Goal: Task Accomplishment & Management: Use online tool/utility

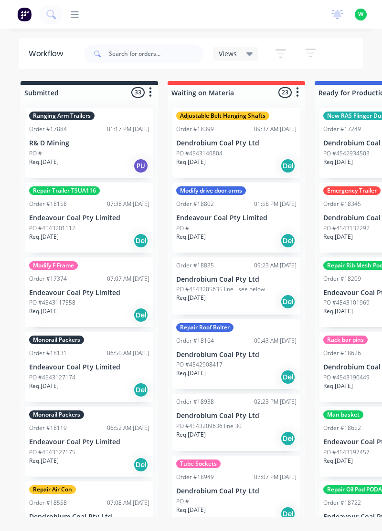
click at [71, 17] on icon at bounding box center [75, 14] width 8 height 7
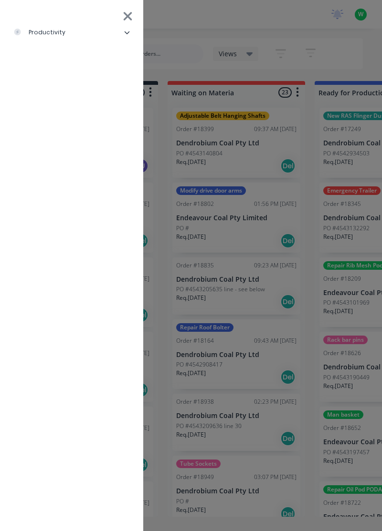
click at [72, 40] on li "productivity" at bounding box center [72, 33] width 128 height 24
click at [53, 130] on div "Timesheets" at bounding box center [46, 128] width 51 height 9
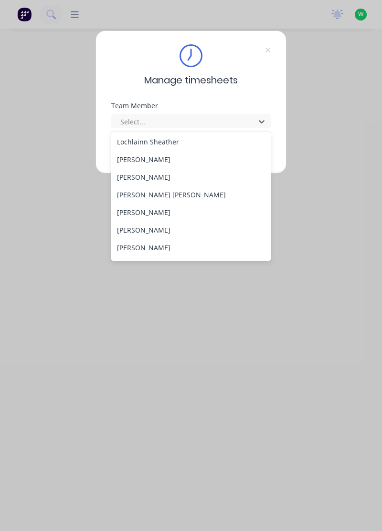
scroll to position [284, 0]
click at [163, 222] on div "Sam Dear" at bounding box center [191, 230] width 160 height 18
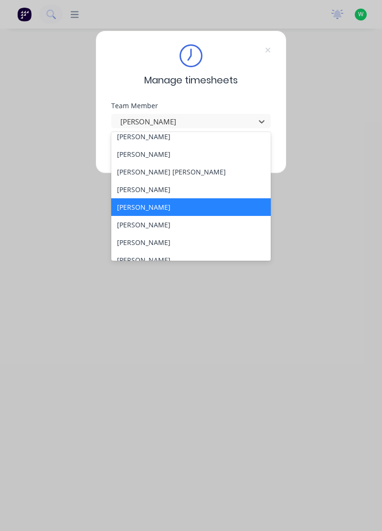
scroll to position [306, 0]
click at [168, 189] on div "Rob Bracamonte" at bounding box center [191, 190] width 160 height 18
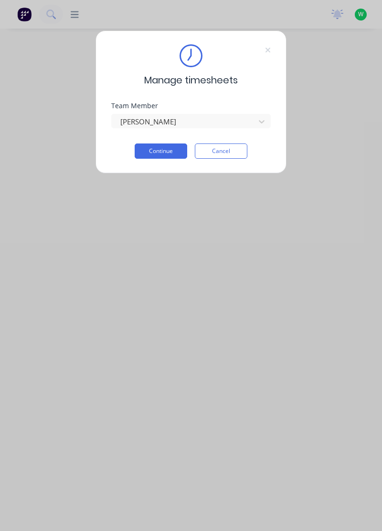
click at [173, 151] on button "Continue" at bounding box center [161, 151] width 52 height 15
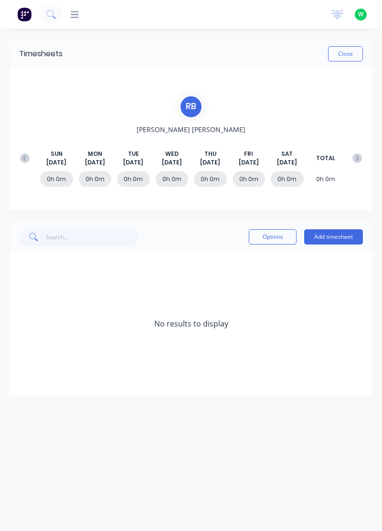
click at [21, 158] on icon at bounding box center [25, 159] width 10 height 10
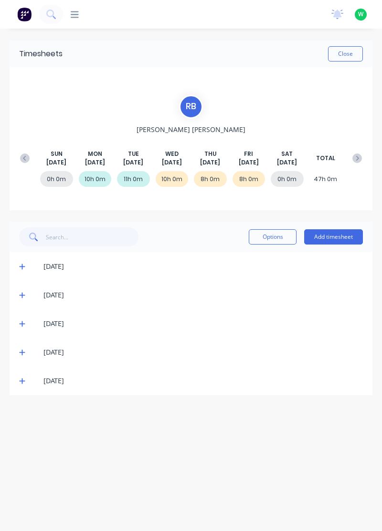
click at [353, 164] on button at bounding box center [356, 158] width 19 height 17
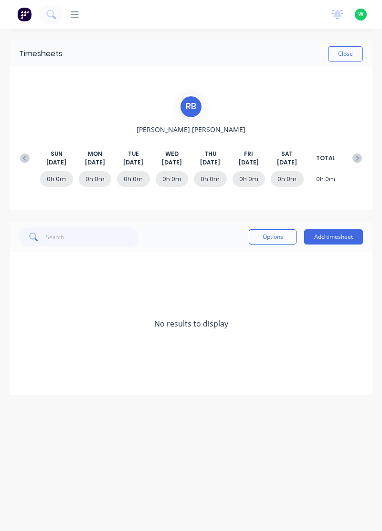
click at [359, 163] on button at bounding box center [356, 158] width 19 height 17
click at [22, 156] on icon at bounding box center [25, 159] width 10 height 10
click at [19, 156] on button at bounding box center [24, 158] width 19 height 17
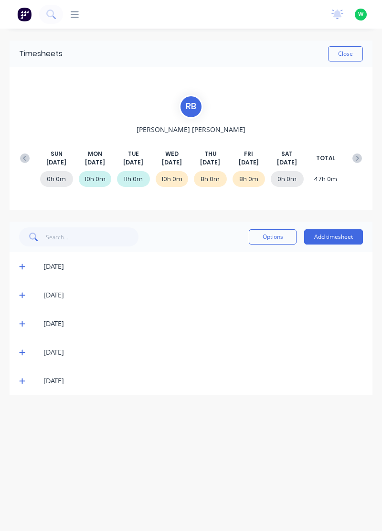
click at [358, 165] on button at bounding box center [356, 158] width 19 height 17
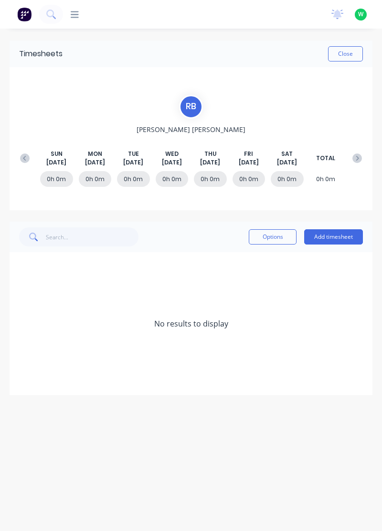
click at [346, 54] on button "Close" at bounding box center [345, 53] width 35 height 15
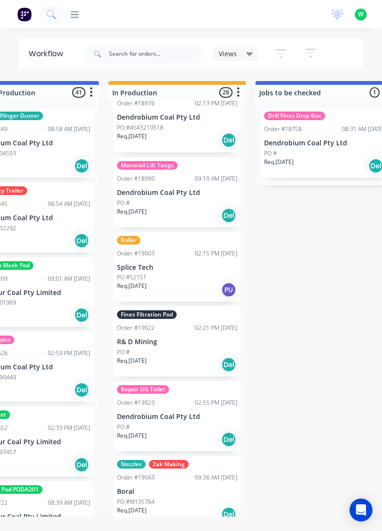
scroll to position [1578, 0]
